Goal: Find specific page/section: Find specific page/section

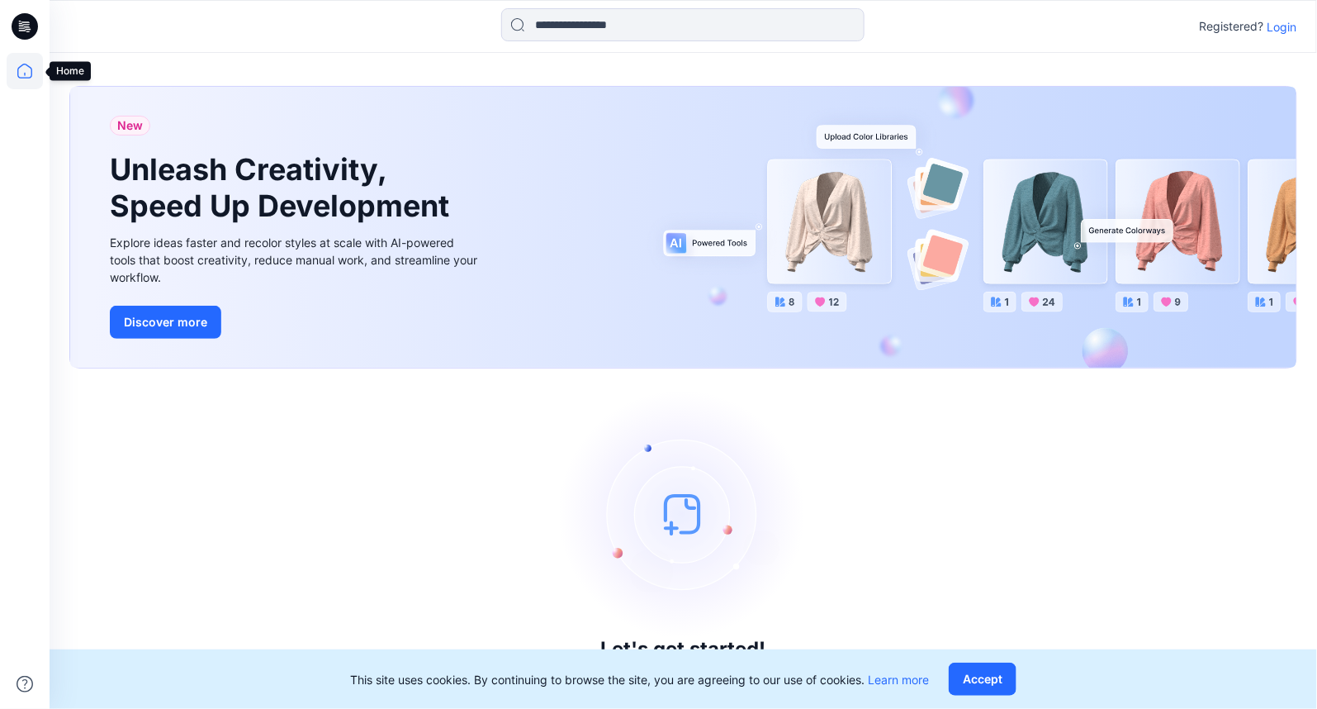
click at [22, 71] on icon at bounding box center [25, 71] width 36 height 36
drag, startPoint x: 1293, startPoint y: 29, endPoint x: 1270, endPoint y: 37, distance: 24.6
click at [1293, 28] on p "Login" at bounding box center [1283, 26] width 30 height 17
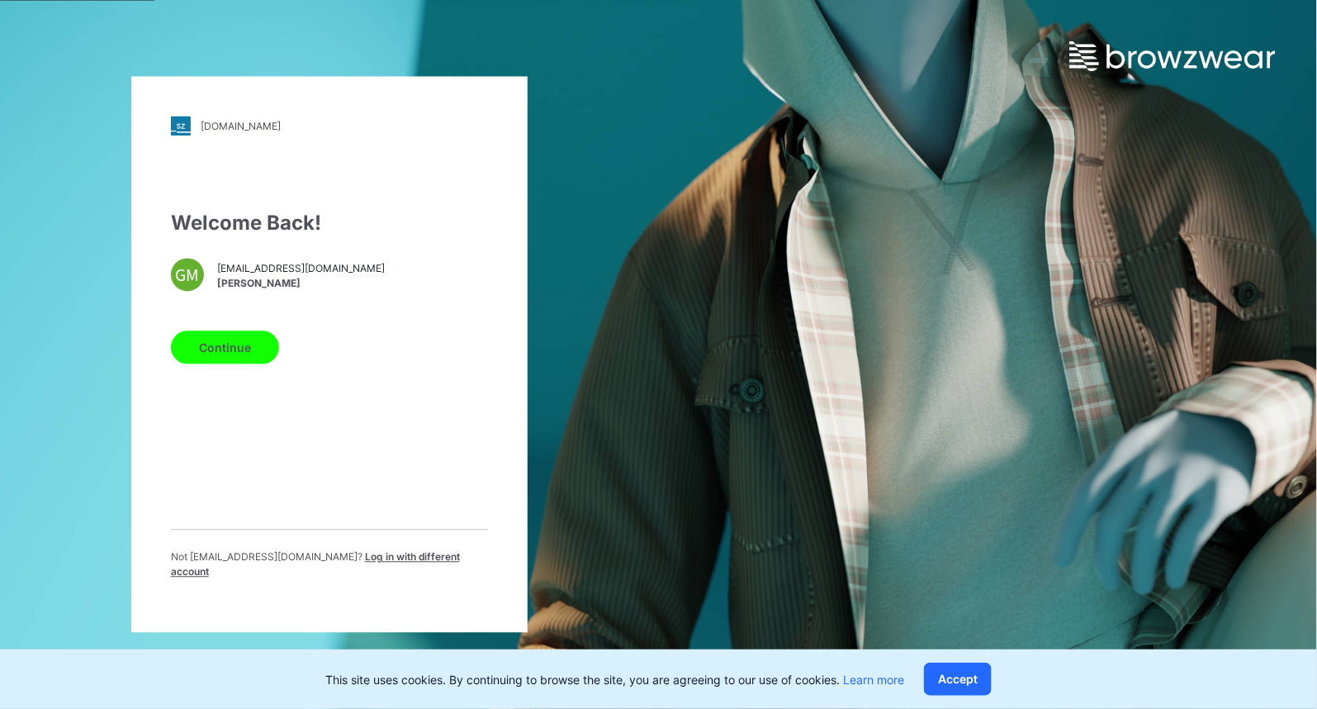
click at [211, 352] on button "Continue" at bounding box center [225, 347] width 108 height 33
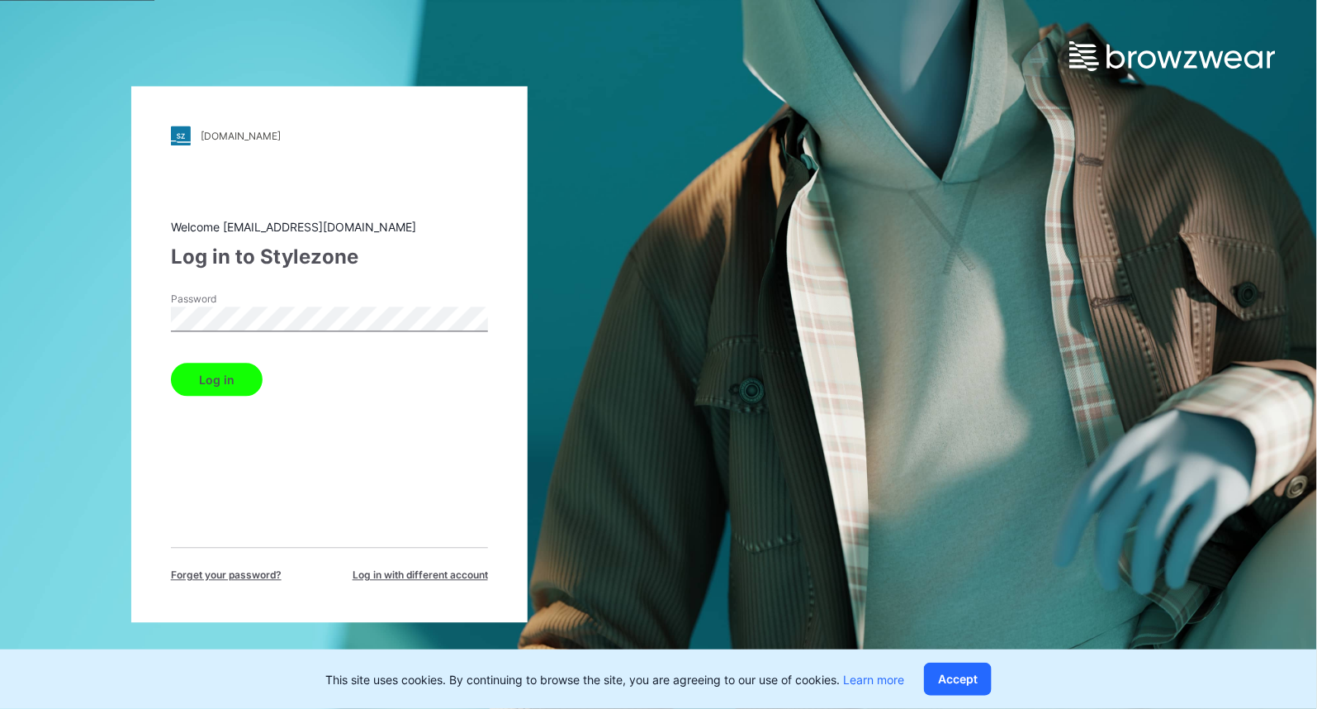
click at [171, 363] on button "Log in" at bounding box center [217, 379] width 92 height 33
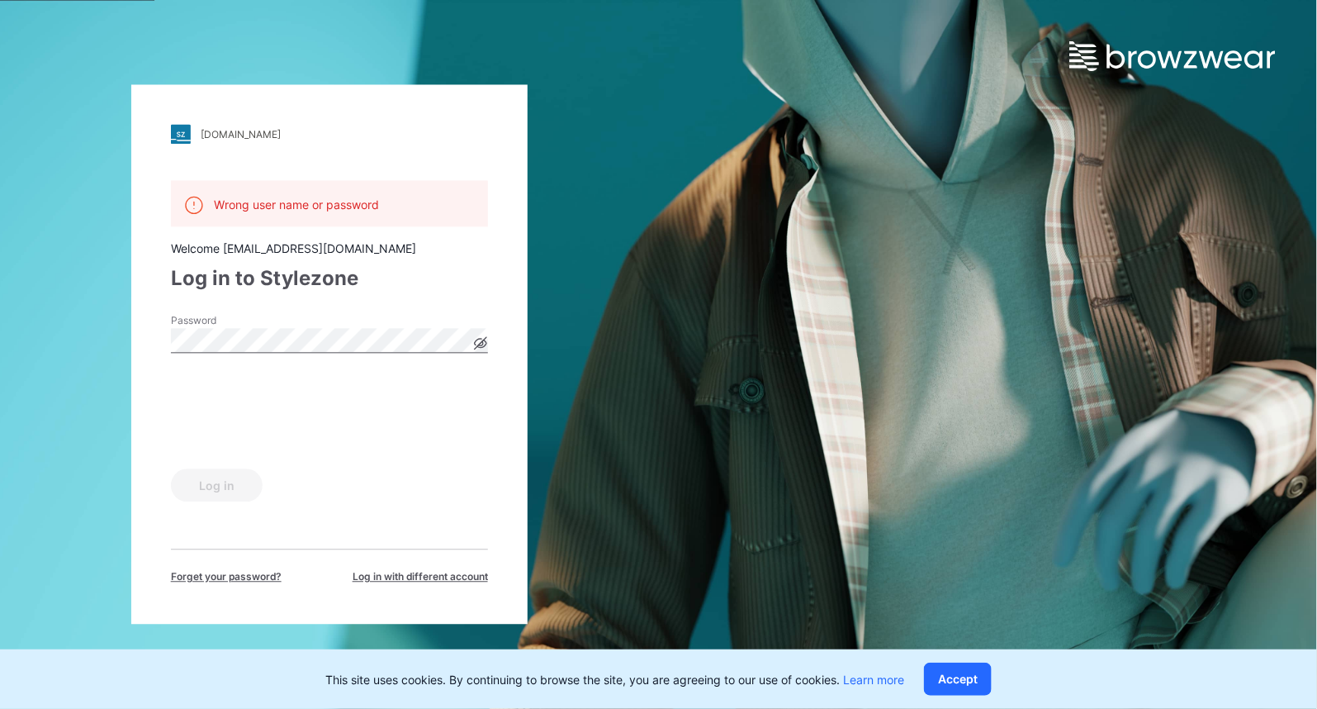
drag, startPoint x: 481, startPoint y: 339, endPoint x: 490, endPoint y: 352, distance: 16.0
click at [482, 339] on icon at bounding box center [480, 343] width 13 height 13
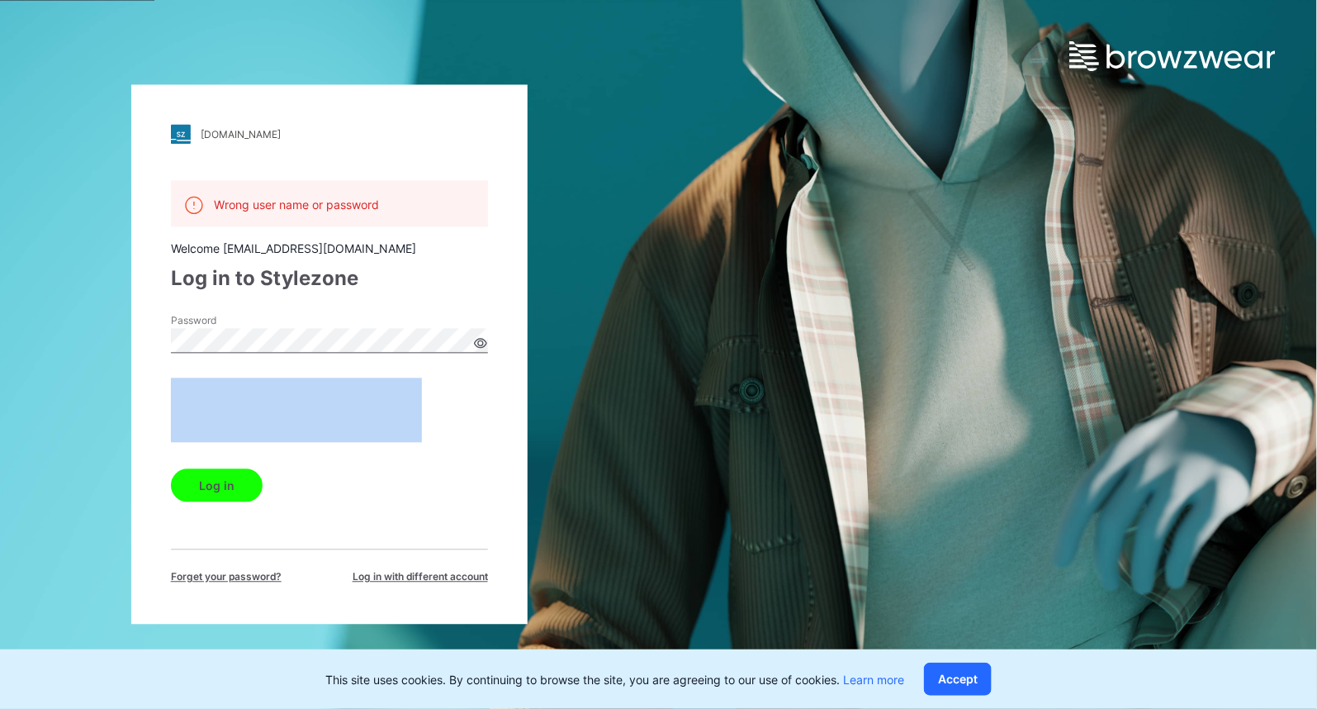
click at [232, 488] on button "Log in" at bounding box center [217, 485] width 92 height 33
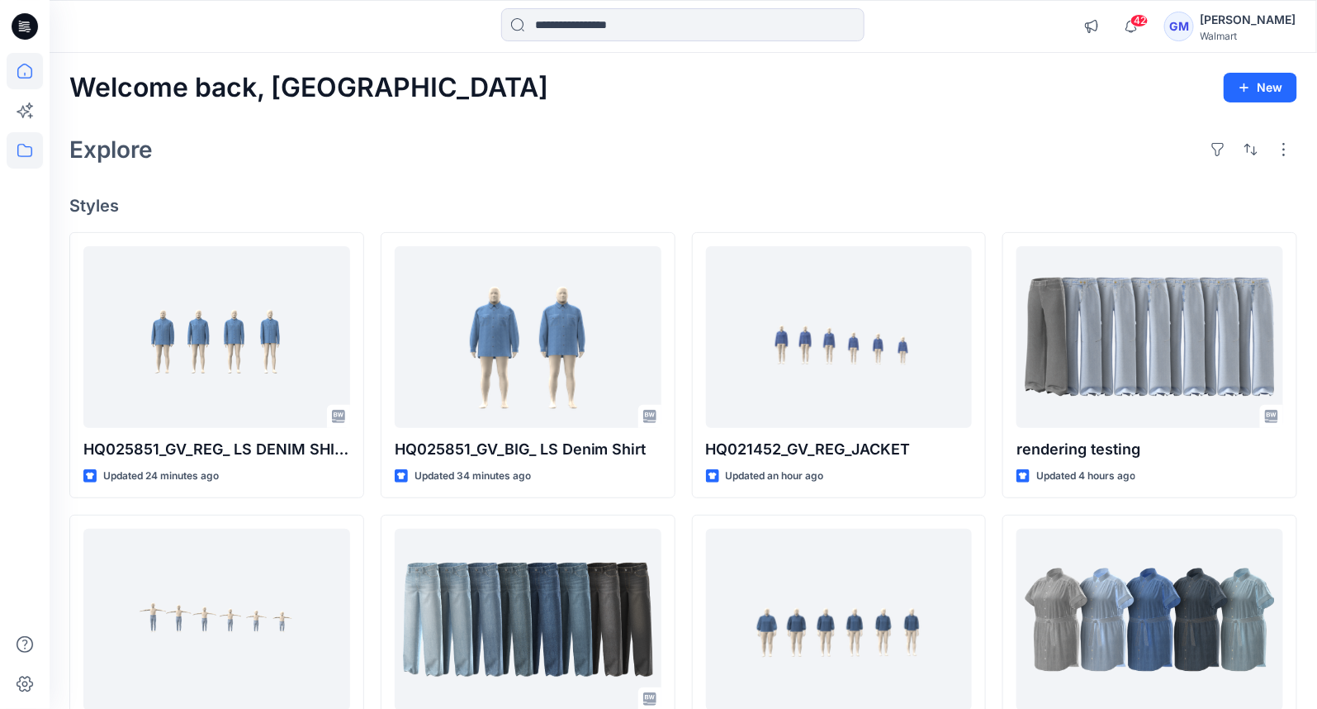
drag, startPoint x: 31, startPoint y: 158, endPoint x: 36, endPoint y: 165, distance: 8.9
click at [31, 158] on icon at bounding box center [25, 150] width 36 height 36
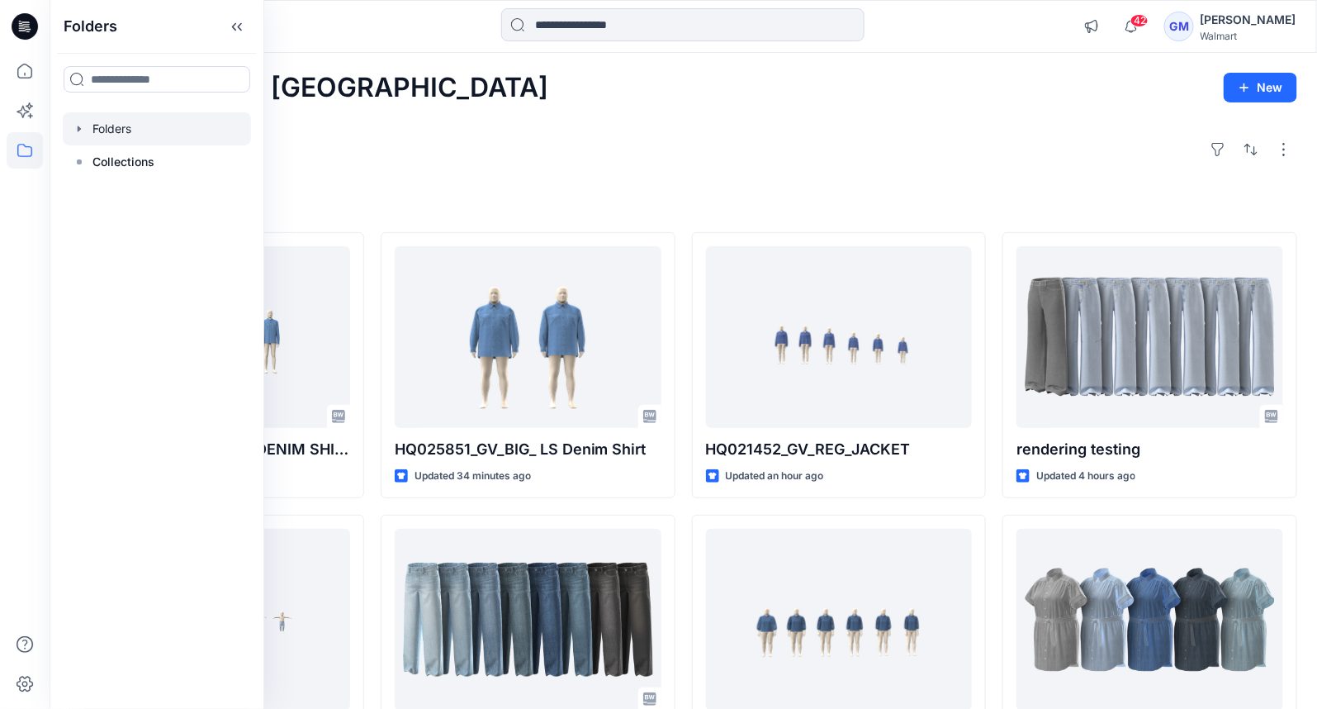
click at [148, 132] on div at bounding box center [157, 128] width 188 height 33
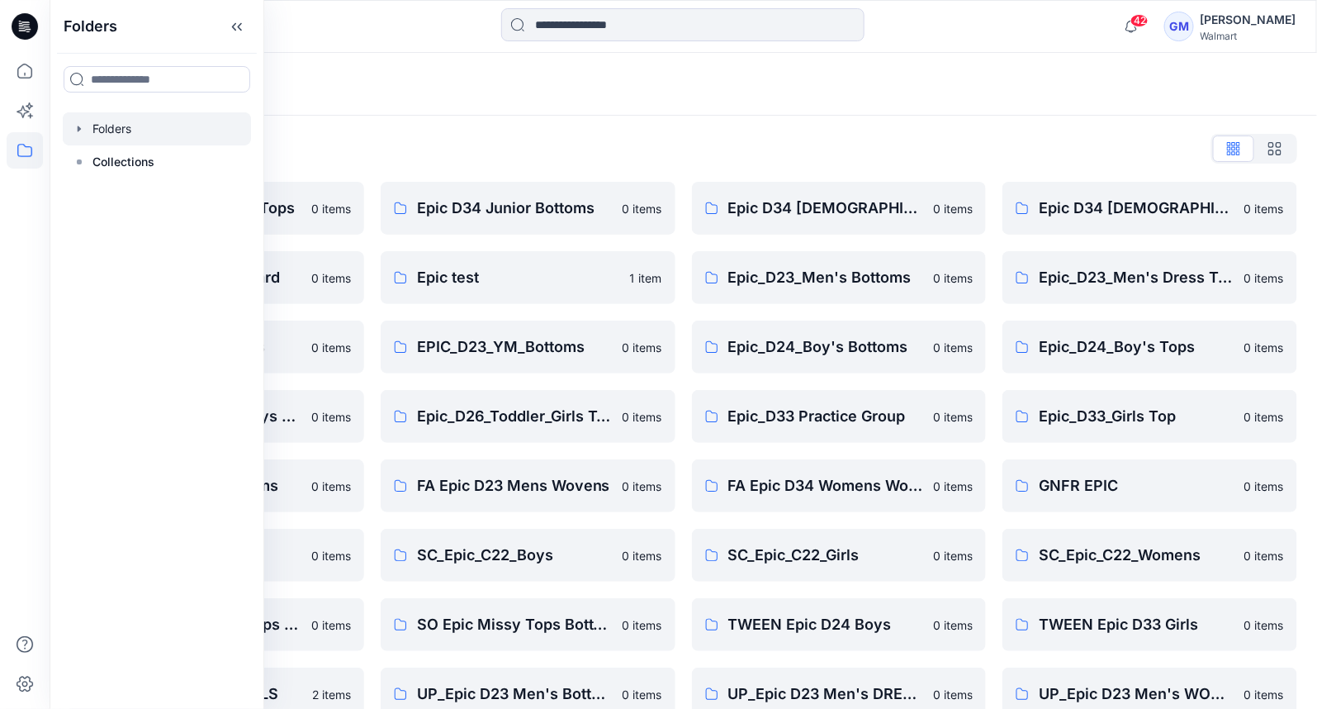
scroll to position [378, 0]
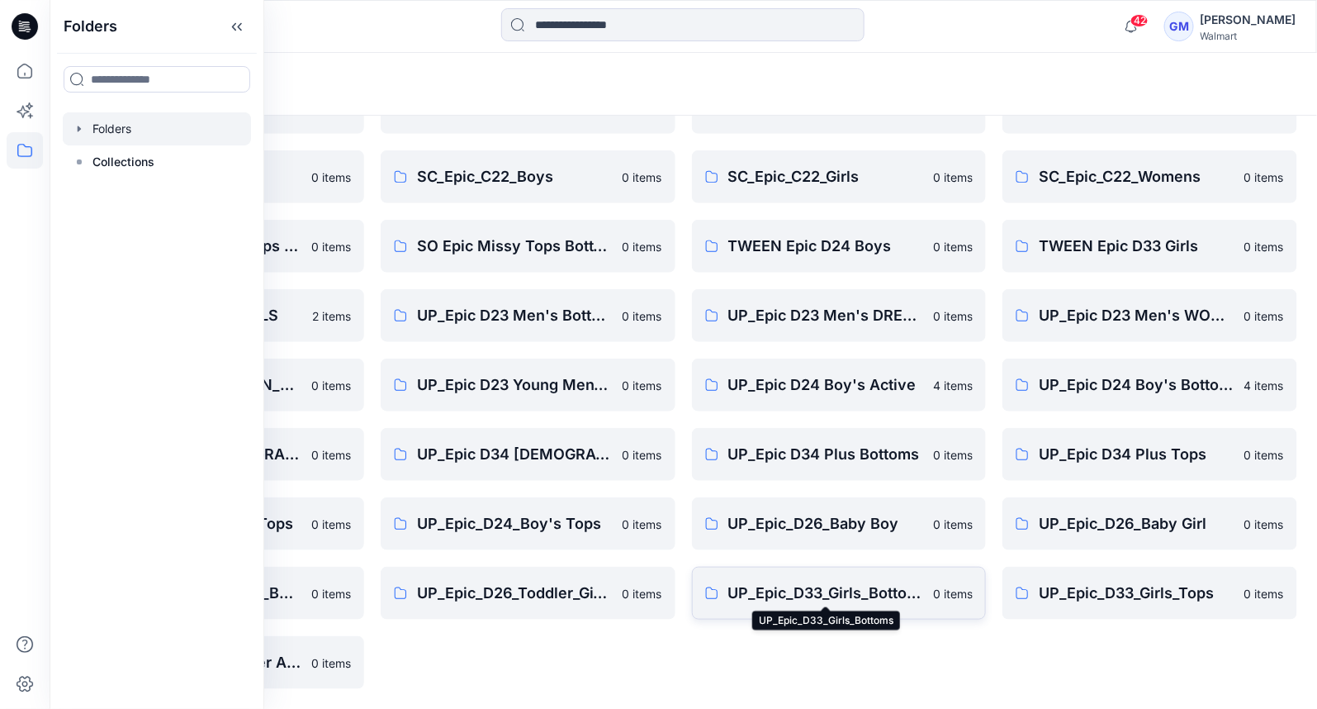
click at [805, 584] on p "UP_Epic_D33_Girls_Bottoms" at bounding box center [826, 592] width 196 height 23
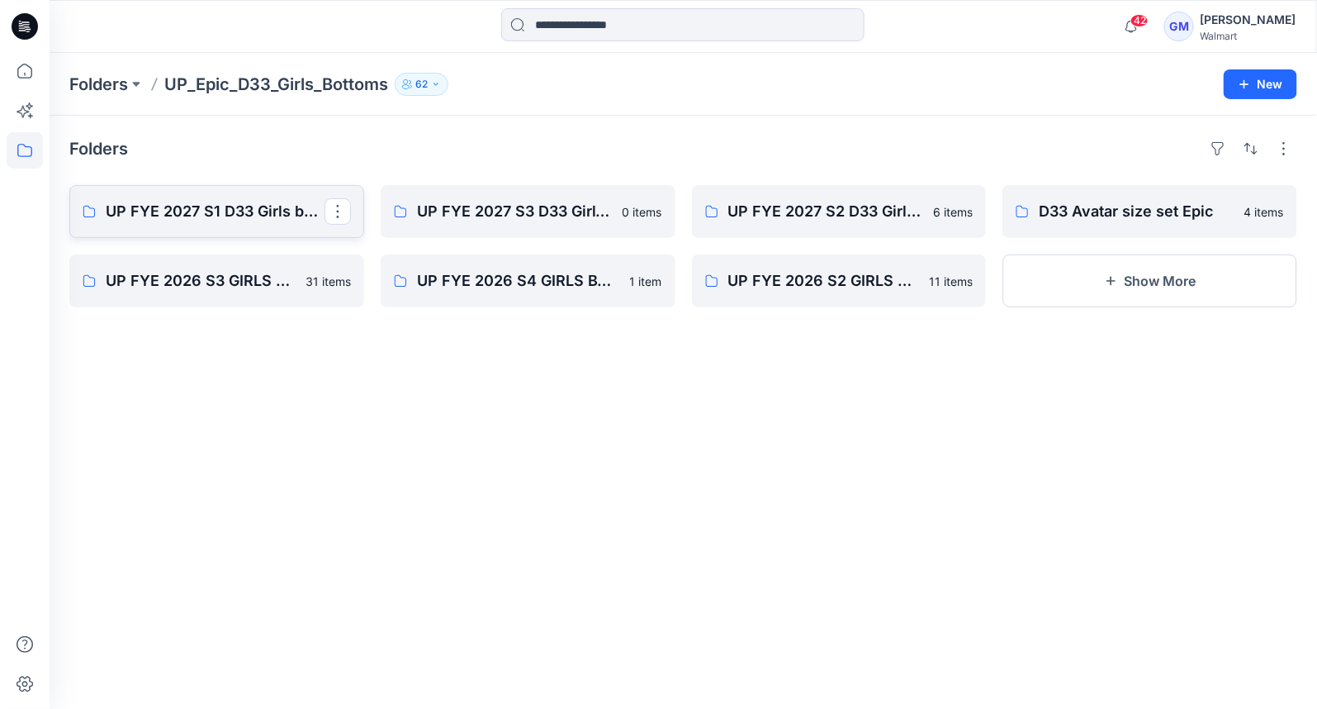
click at [215, 207] on p "UP FYE 2027 S1 D33 Girls bottoms Epic" at bounding box center [215, 211] width 219 height 23
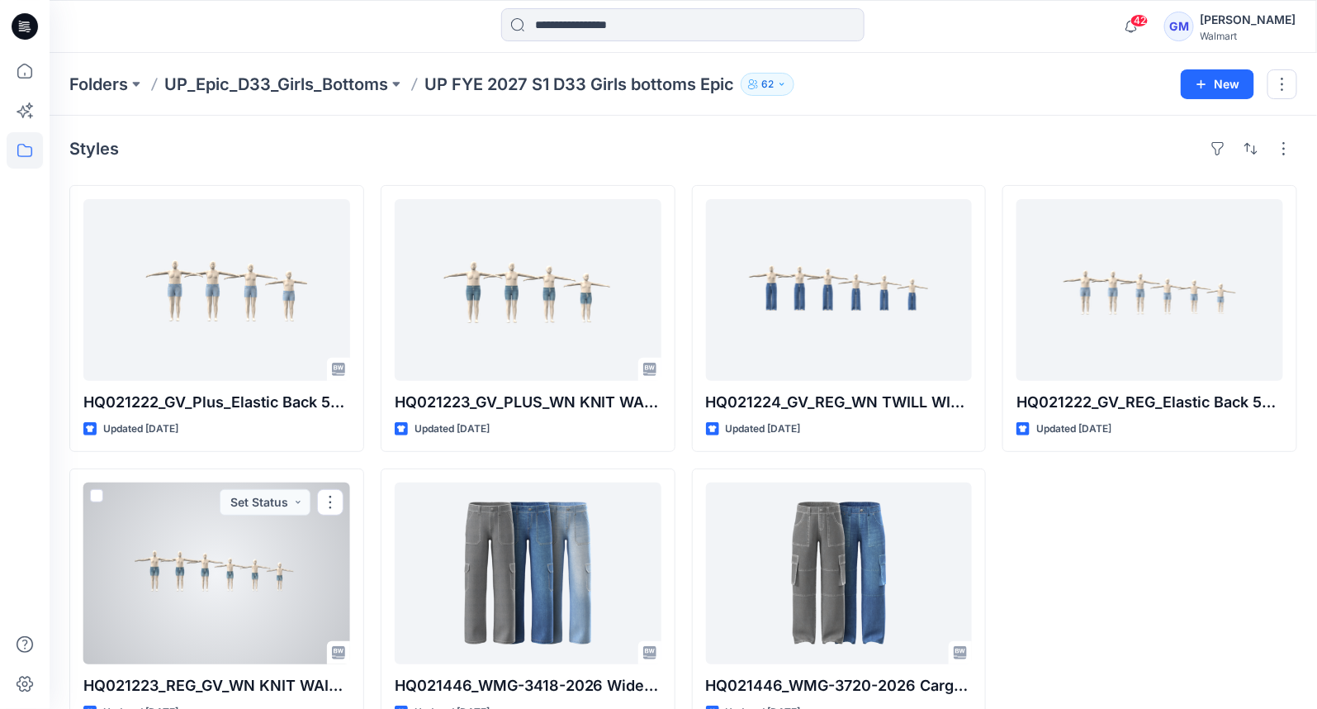
drag, startPoint x: 194, startPoint y: 523, endPoint x: 206, endPoint y: 519, distance: 12.3
click at [194, 522] on div at bounding box center [216, 573] width 267 height 182
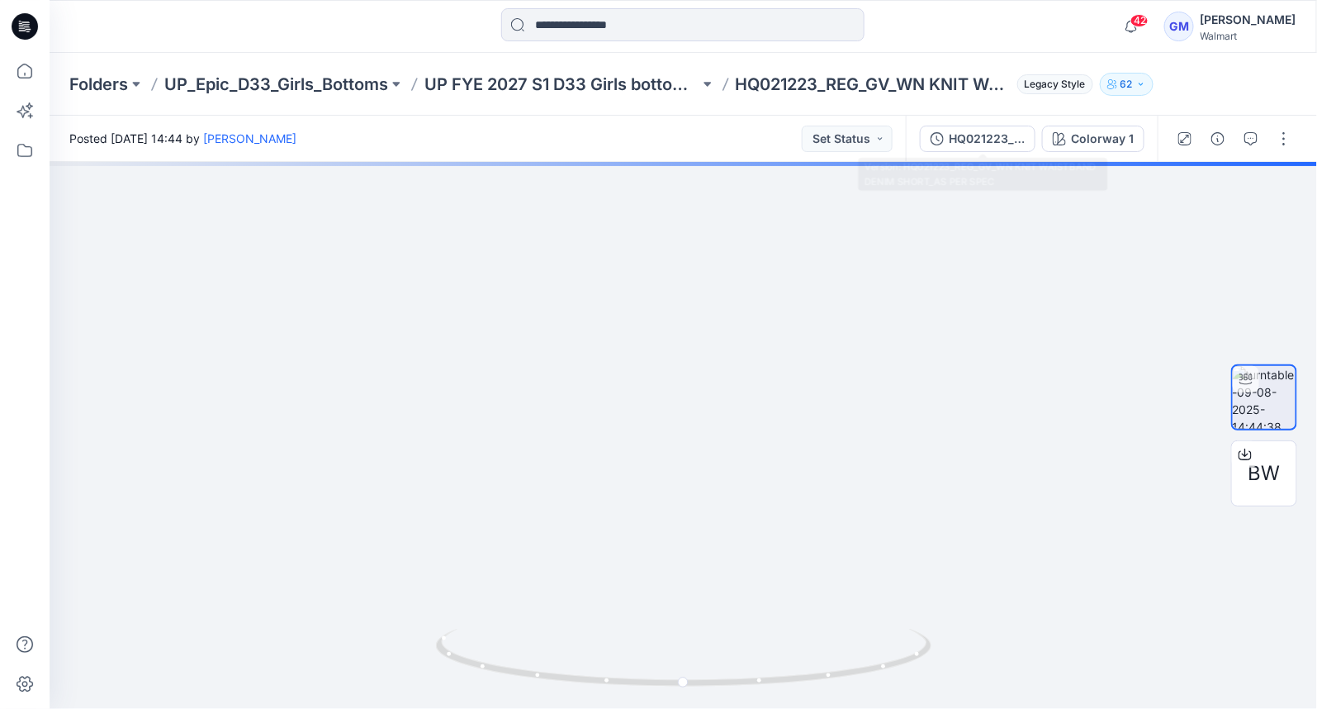
click at [973, 139] on div "HQ021223_REG_GV_WN KNIT WAISTBAND DENIM SHORT_AS PER SPEC" at bounding box center [987, 139] width 76 height 18
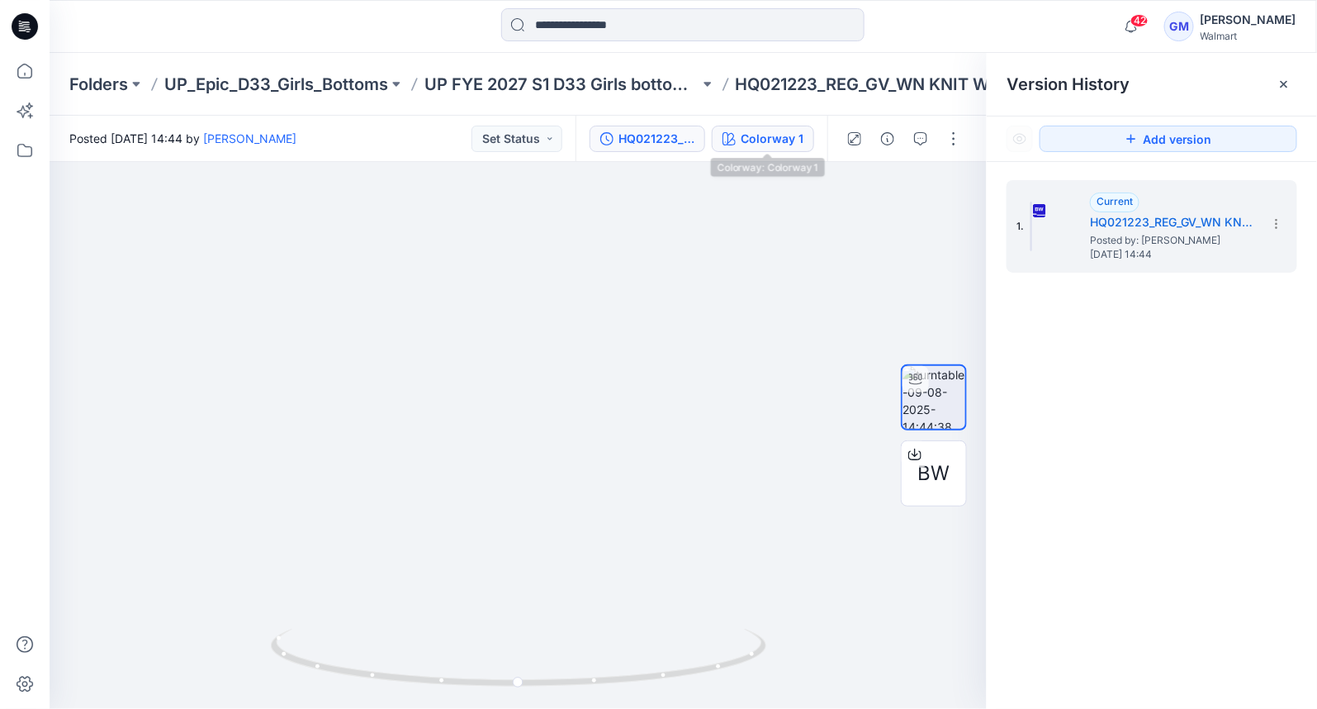
click at [794, 144] on div "Colorway 1" at bounding box center [772, 139] width 63 height 18
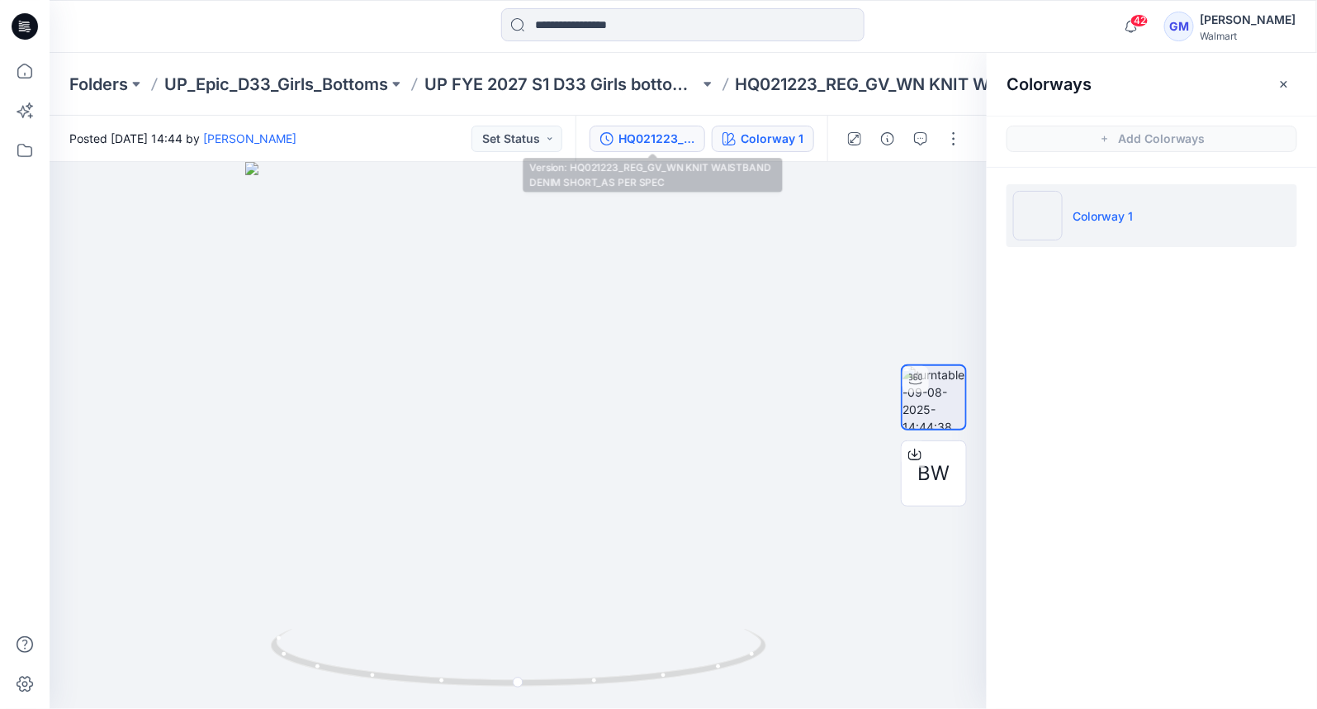
click at [639, 142] on div "HQ021223_REG_GV_WN KNIT WAISTBAND DENIM SHORT_AS PER SPEC" at bounding box center [657, 139] width 76 height 18
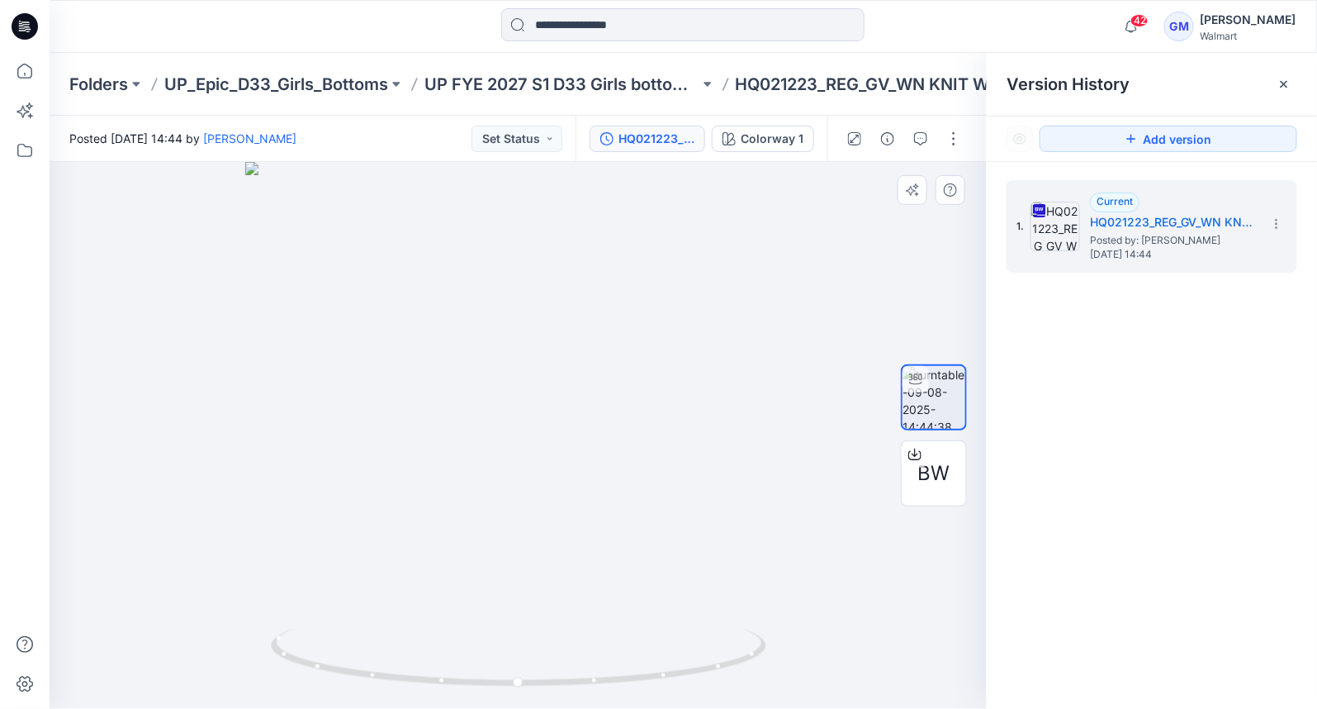
click at [472, 429] on div at bounding box center [518, 435] width 937 height 547
click at [505, 466] on div at bounding box center [518, 435] width 937 height 547
click at [880, 409] on div at bounding box center [518, 435] width 937 height 547
click at [946, 408] on img at bounding box center [934, 397] width 63 height 63
click at [1080, 342] on div "1. Current HQ021223_REG_GV_WN KNIT WAISTBAND DENIM SHORT_AS PER SPEC Posted by:…" at bounding box center [1152, 447] width 330 height 571
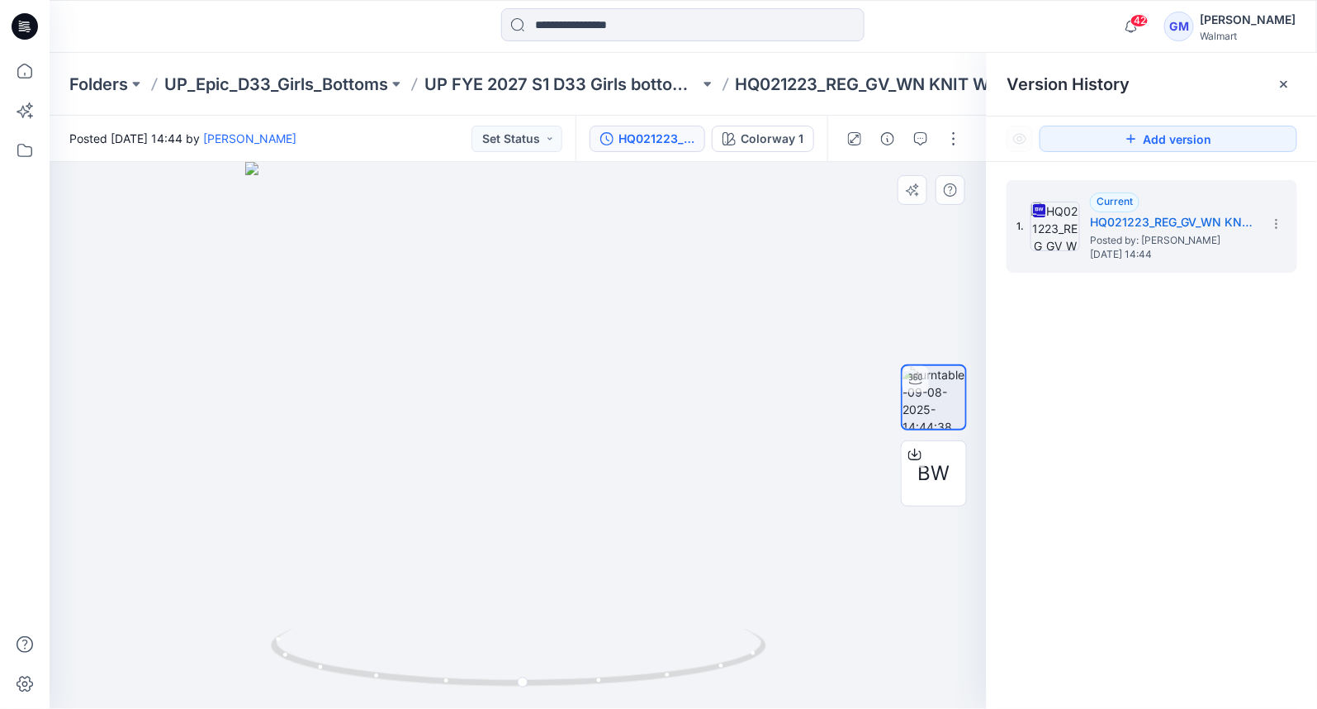
click at [668, 482] on div at bounding box center [518, 435] width 937 height 547
drag, startPoint x: 355, startPoint y: 439, endPoint x: 363, endPoint y: 433, distance: 9.4
click at [355, 439] on div at bounding box center [518, 435] width 937 height 547
click at [764, 149] on button "Colorway 1" at bounding box center [763, 139] width 102 height 26
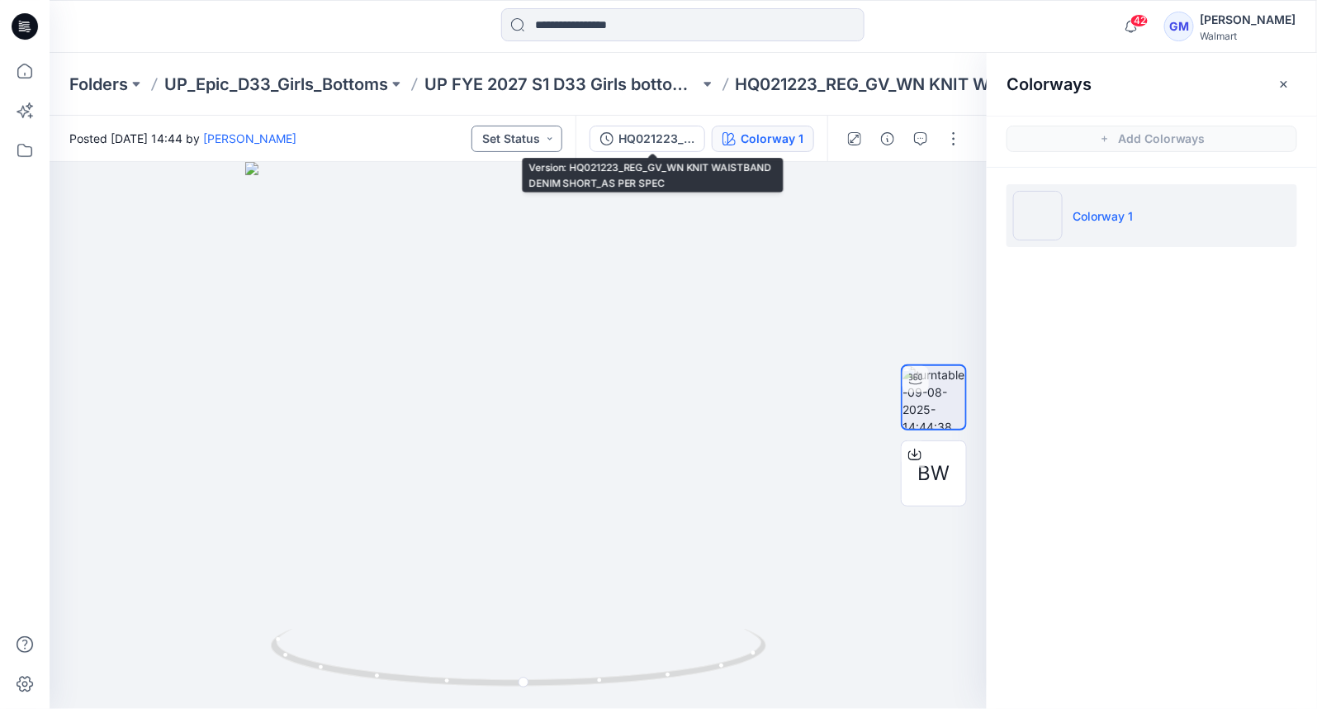
click at [548, 142] on button "Set Status" at bounding box center [517, 139] width 91 height 26
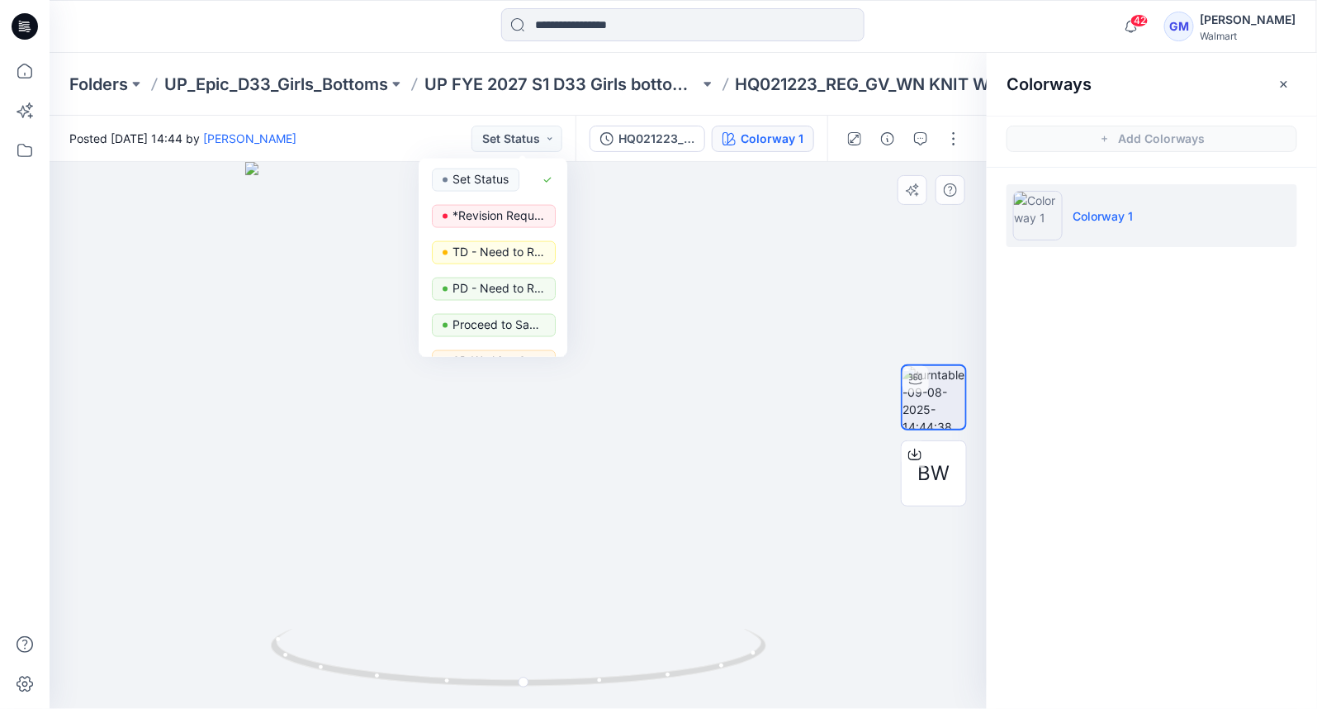
click at [652, 217] on div at bounding box center [518, 435] width 937 height 547
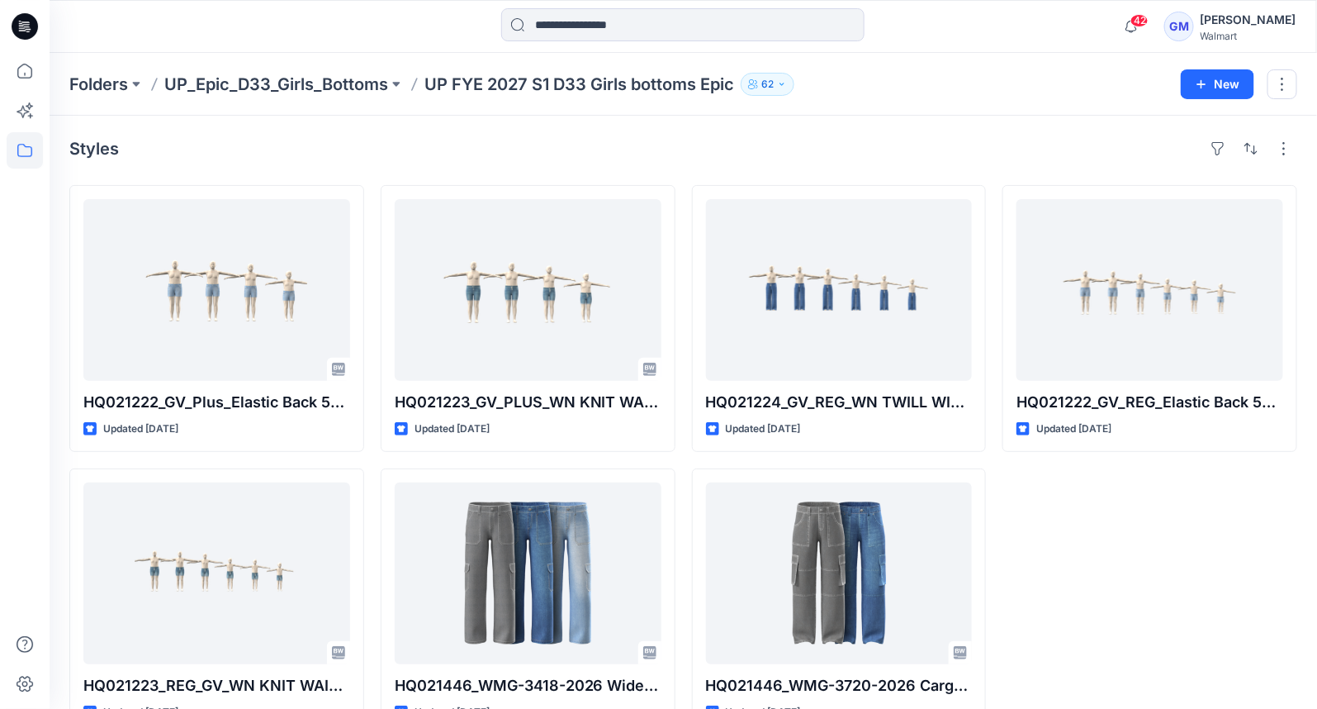
click at [1123, 581] on div "HQ021222_GV_REG_Elastic Back 5pkt Denim Shorts 3” Inseam Updated [DATE]" at bounding box center [1150, 459] width 295 height 549
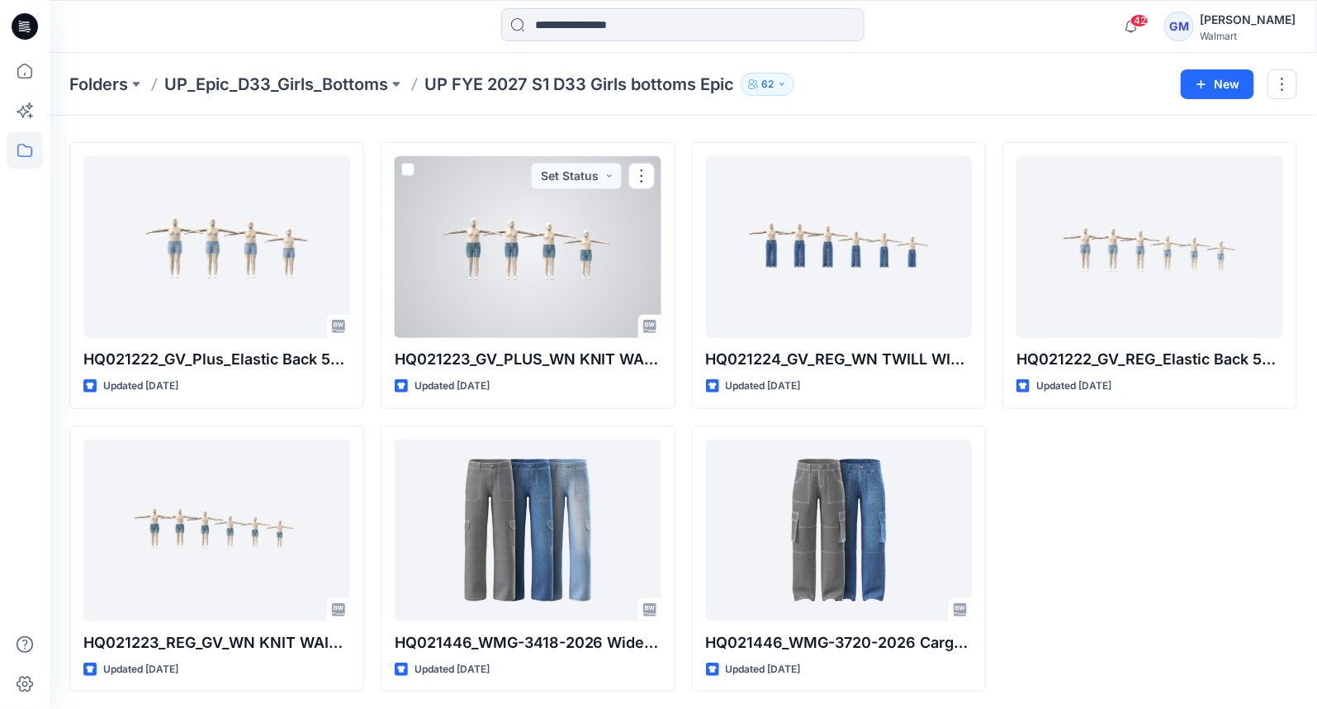
drag, startPoint x: 512, startPoint y: 273, endPoint x: 525, endPoint y: 280, distance: 15.2
click at [513, 273] on div at bounding box center [528, 247] width 267 height 182
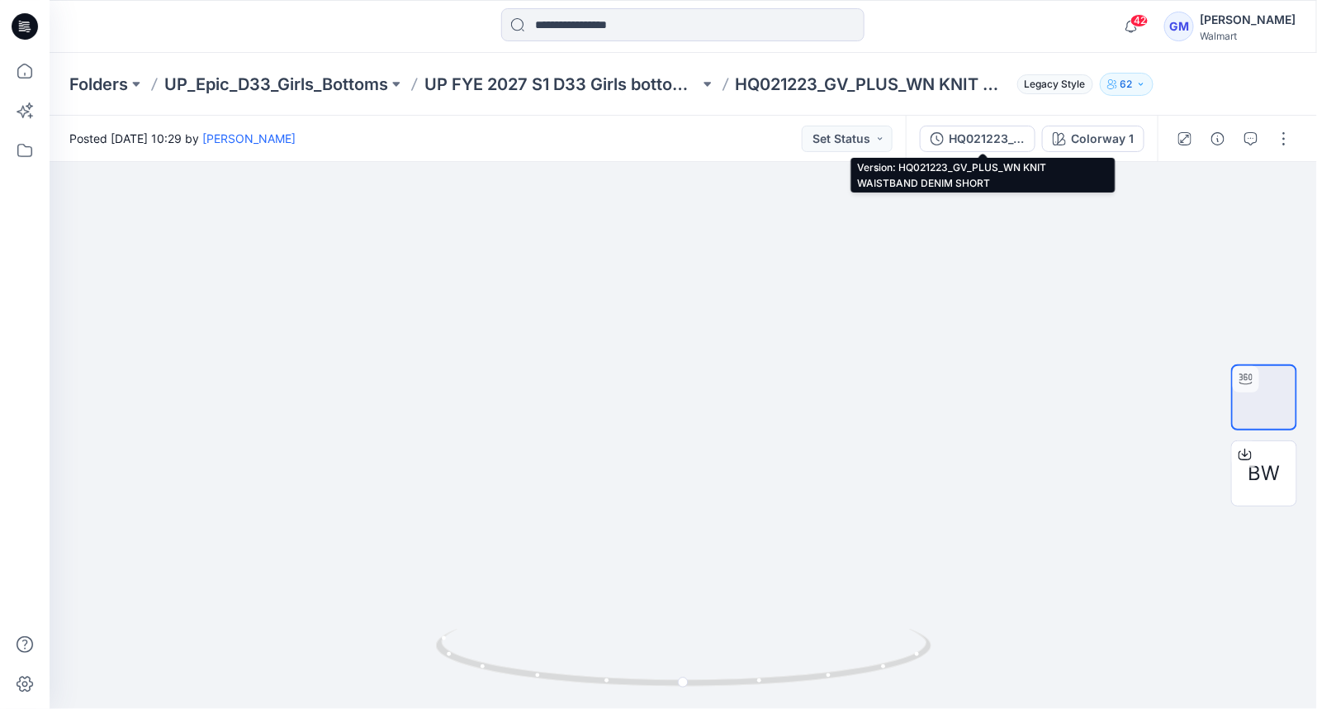
click at [979, 142] on div "HQ021223_GV_PLUS_WN KNIT WAISTBAND DENIM SHORT" at bounding box center [987, 139] width 76 height 18
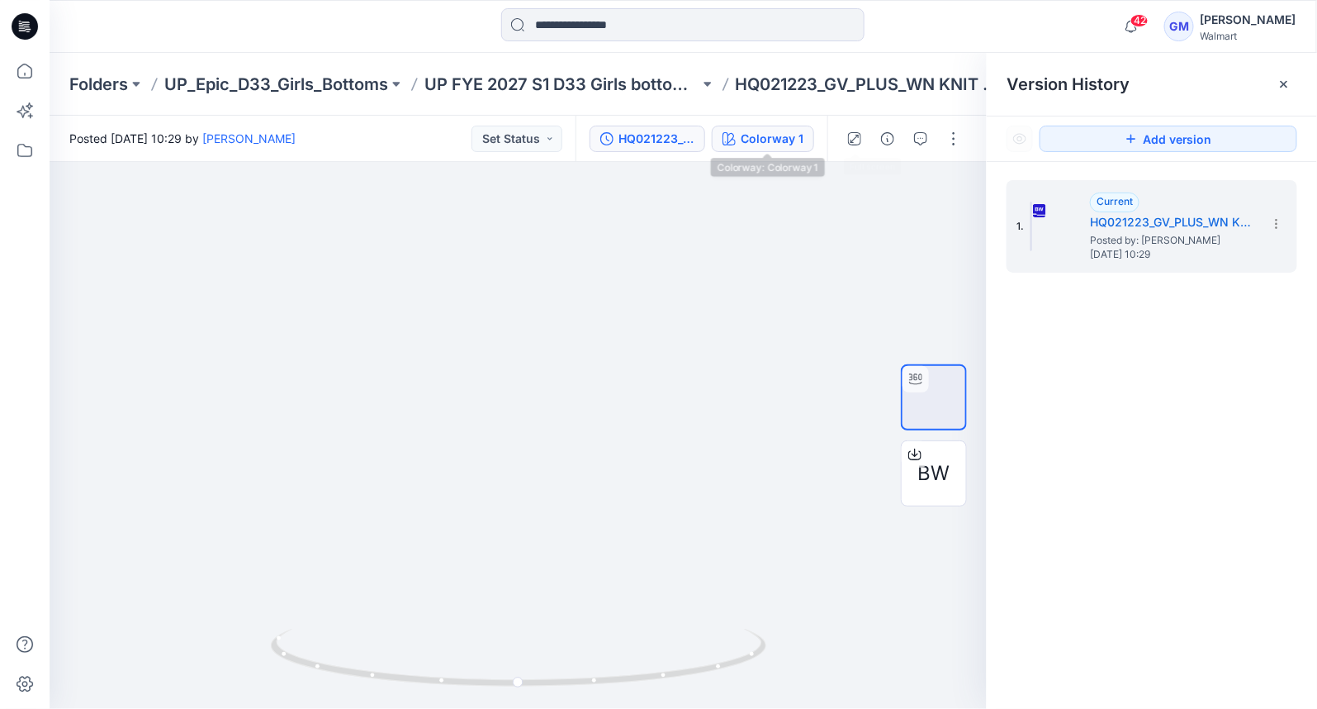
click at [789, 142] on div "Colorway 1" at bounding box center [772, 139] width 63 height 18
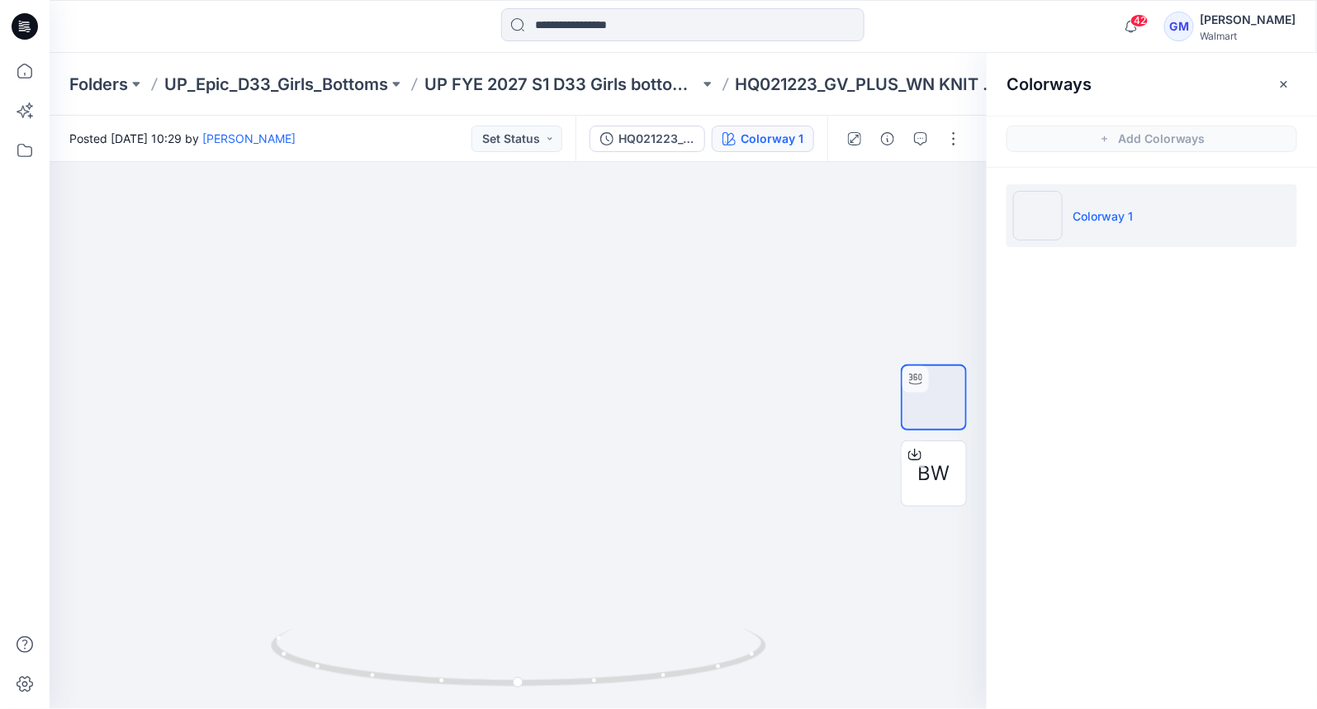
scroll to position [43, 0]
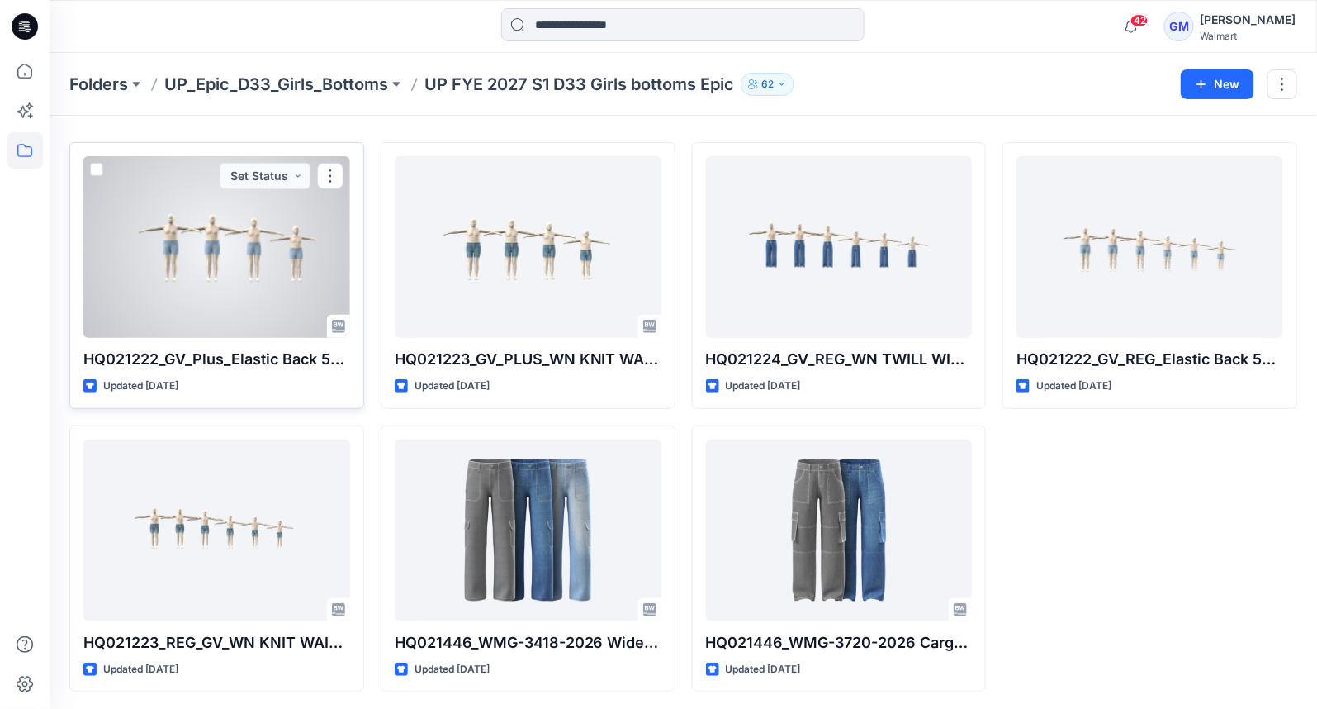
click at [179, 248] on div at bounding box center [216, 247] width 267 height 182
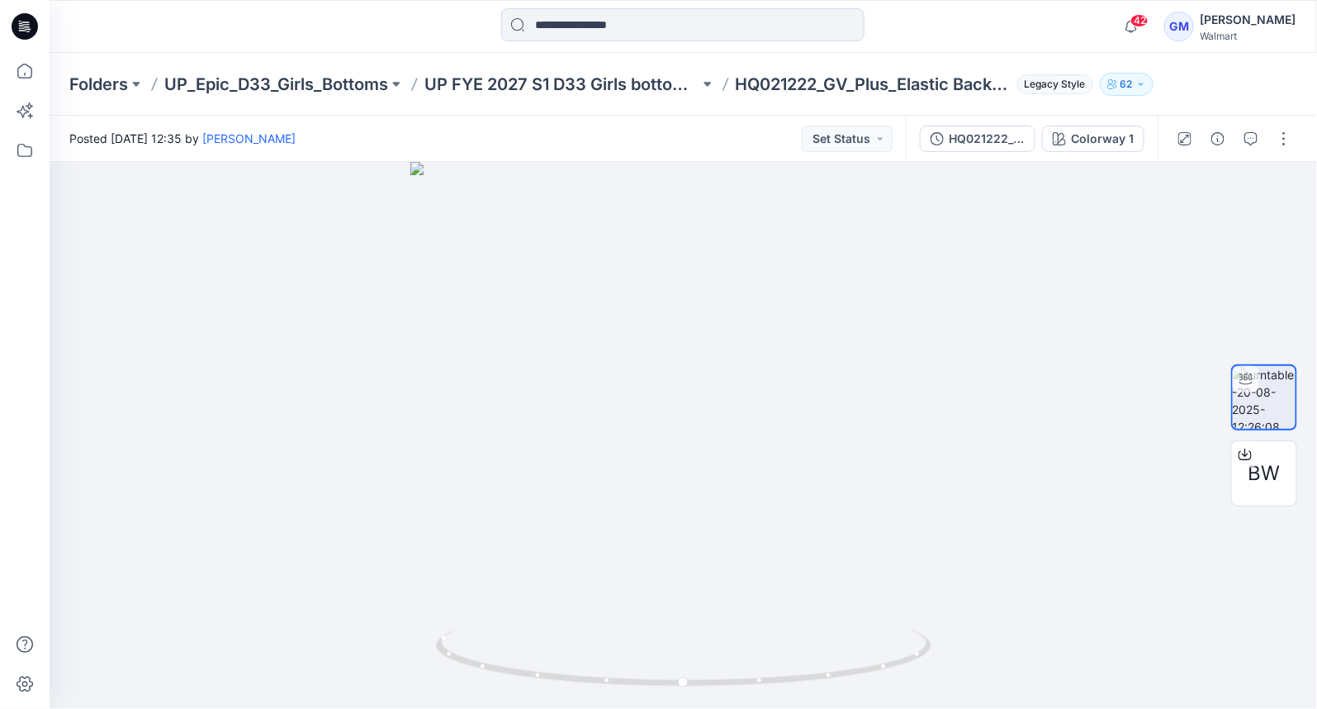
scroll to position [43, 0]
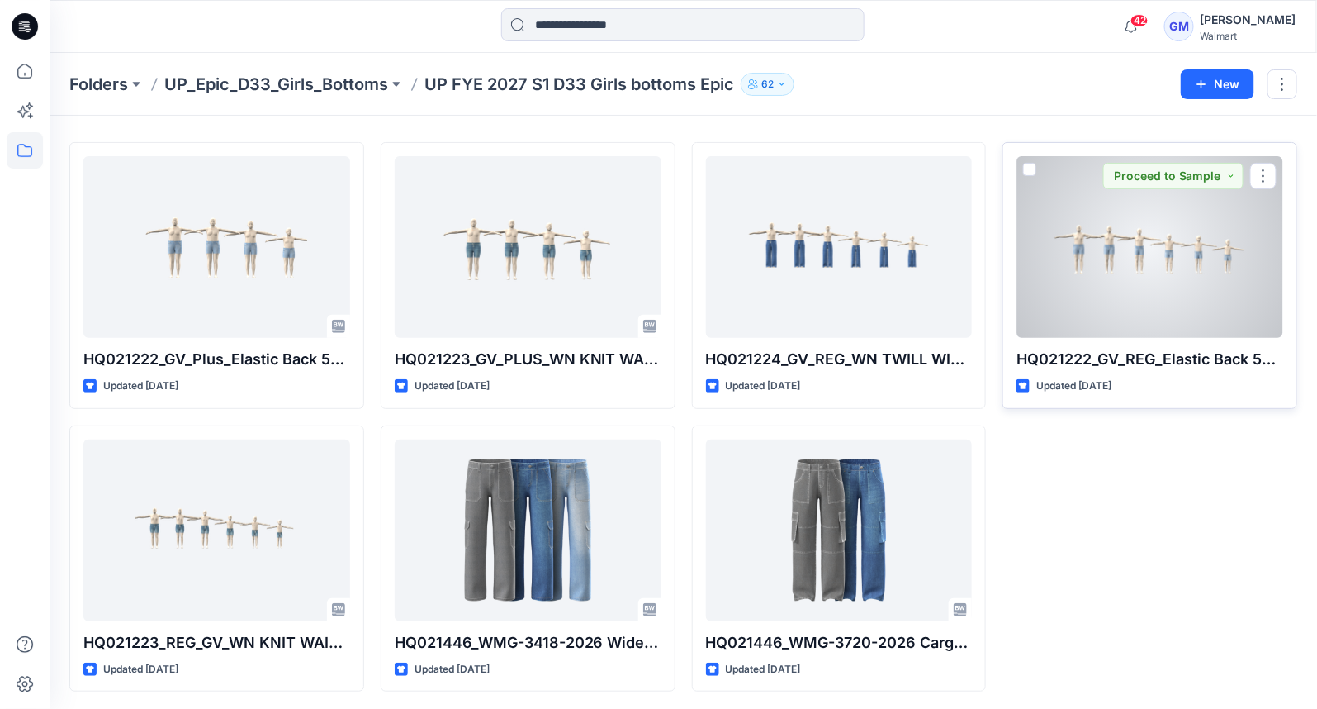
click at [1078, 232] on div at bounding box center [1150, 247] width 267 height 182
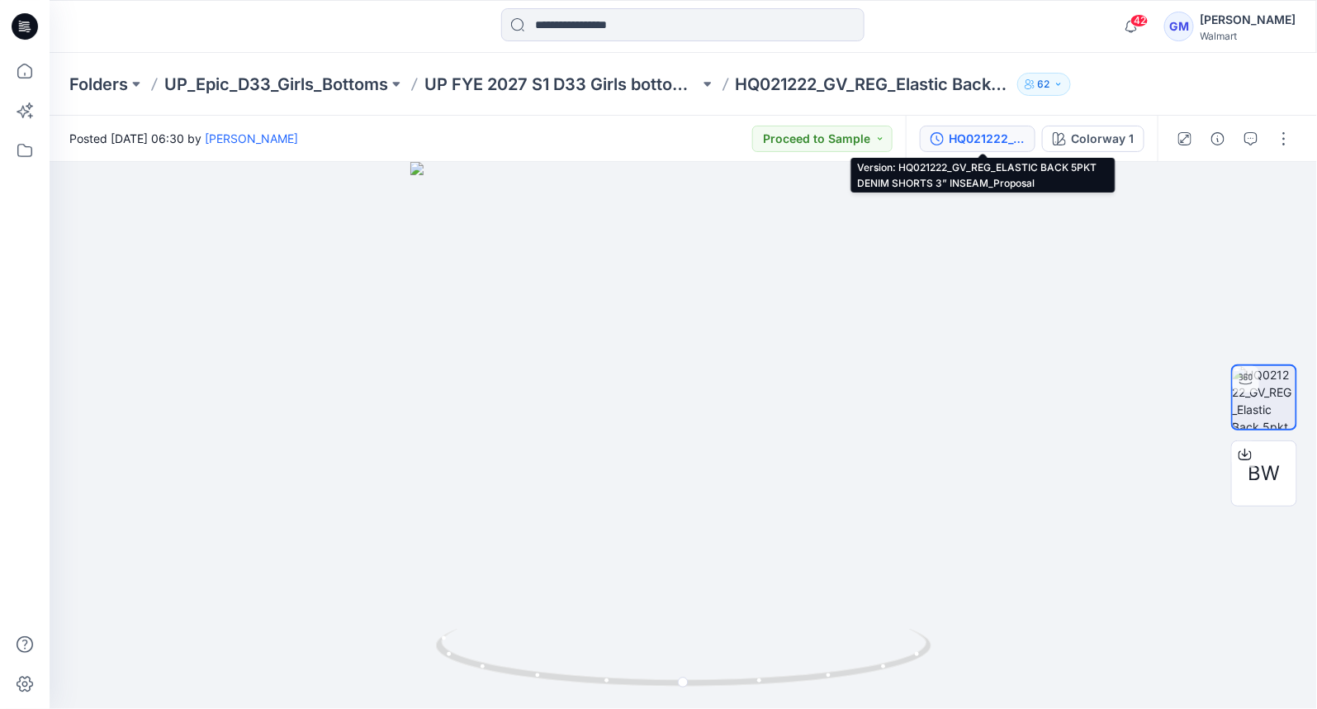
click at [1009, 143] on div "HQ021222_GV_REG_ELASTIC BACK 5PKT DENIM SHORTS 3” INSEAM_Proposal" at bounding box center [987, 139] width 76 height 18
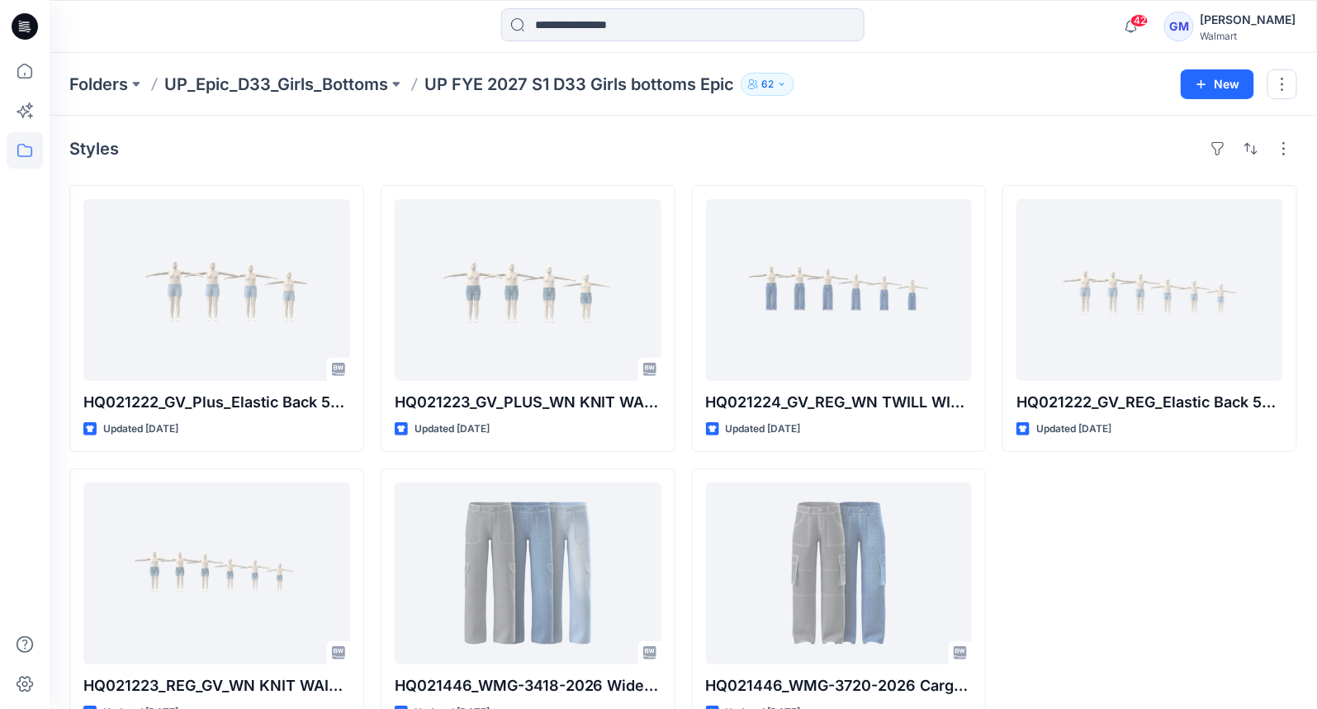
scroll to position [43, 0]
